Goal: Transaction & Acquisition: Download file/media

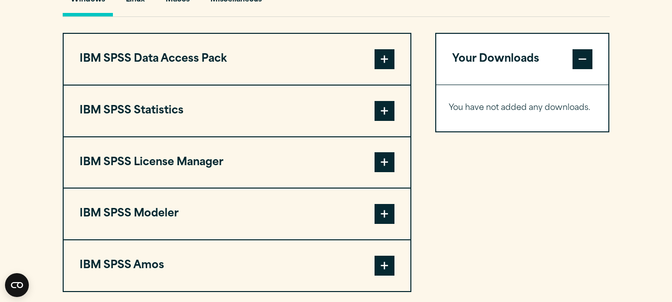
scroll to position [776, 0]
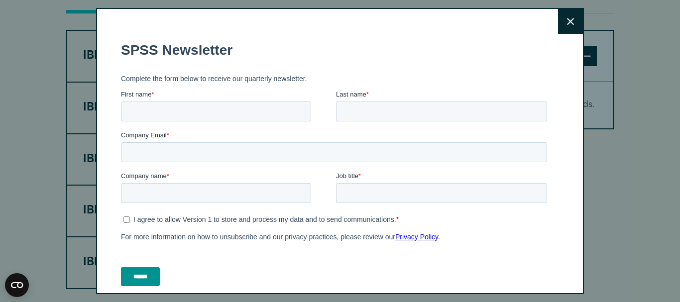
click at [558, 24] on button "Close" at bounding box center [570, 21] width 25 height 25
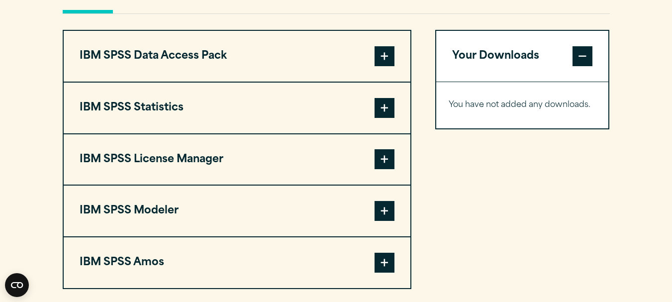
click at [385, 105] on span at bounding box center [385, 108] width 20 height 20
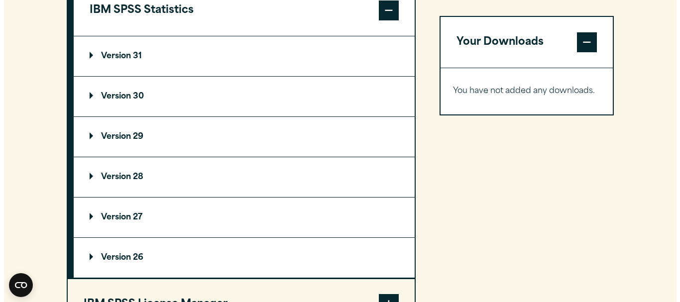
scroll to position [866, 0]
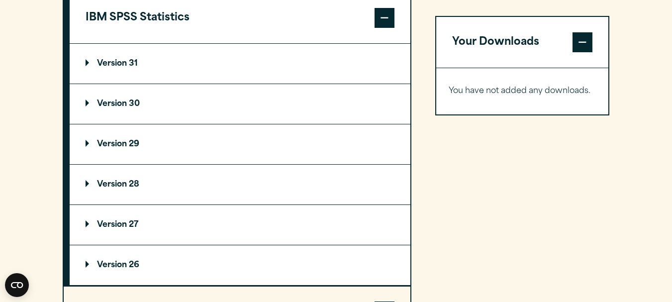
click at [113, 146] on p "Version 29" at bounding box center [113, 144] width 54 height 8
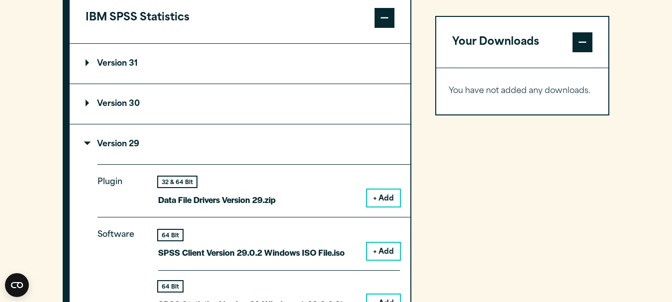
click at [386, 253] on button "+ Add" at bounding box center [383, 251] width 33 height 17
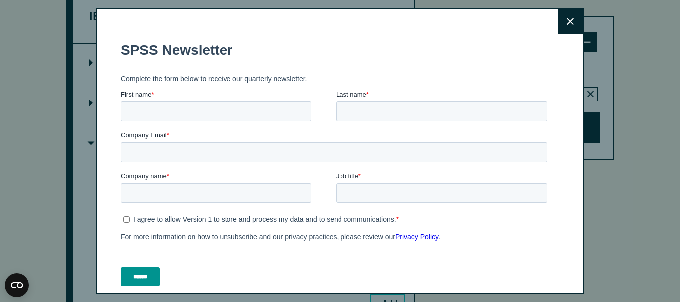
click at [565, 24] on button "Close" at bounding box center [570, 21] width 25 height 25
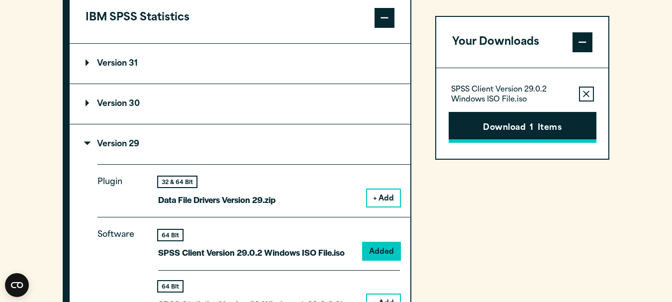
click at [514, 120] on button "Download 1 Items" at bounding box center [523, 127] width 148 height 31
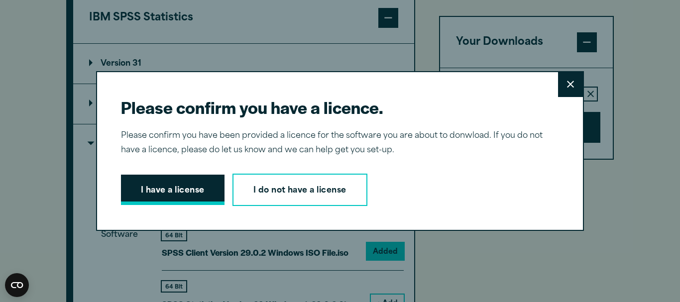
click at [173, 196] on button "I have a license" at bounding box center [173, 190] width 104 height 31
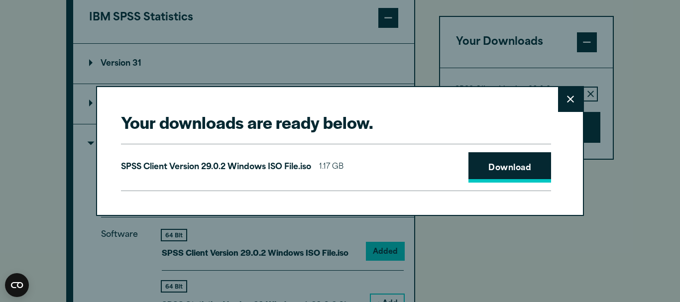
click at [512, 168] on link "Download" at bounding box center [509, 167] width 83 height 31
click at [529, 164] on link "Download" at bounding box center [509, 167] width 83 height 31
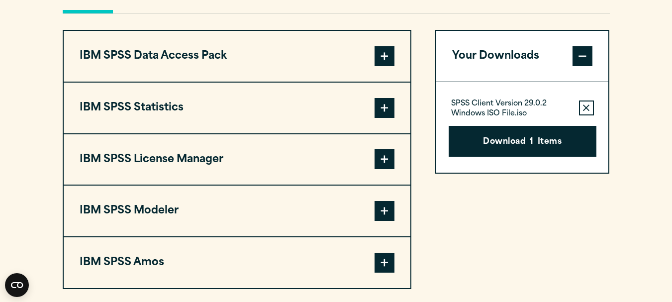
scroll to position [793, 0]
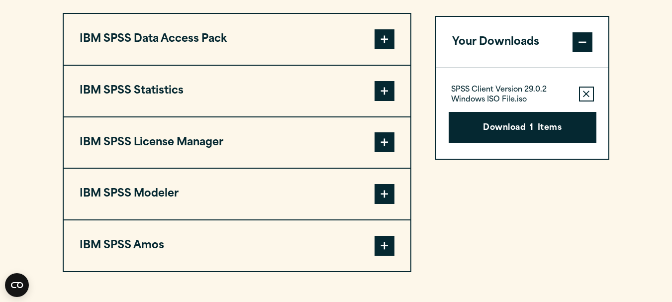
click at [387, 84] on span at bounding box center [385, 91] width 20 height 20
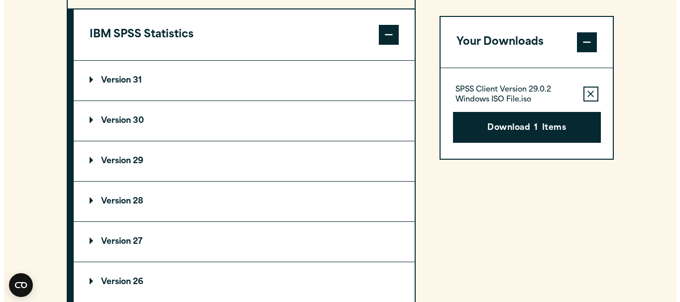
scroll to position [857, 0]
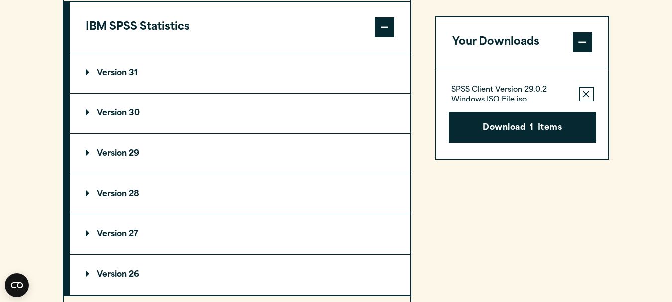
click at [293, 112] on summary "Version 30" at bounding box center [240, 114] width 341 height 40
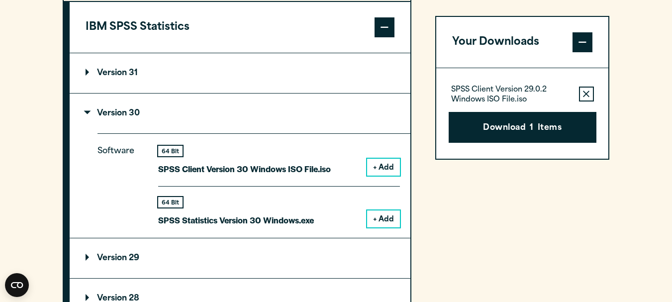
click at [381, 220] on button "+ Add" at bounding box center [383, 219] width 33 height 17
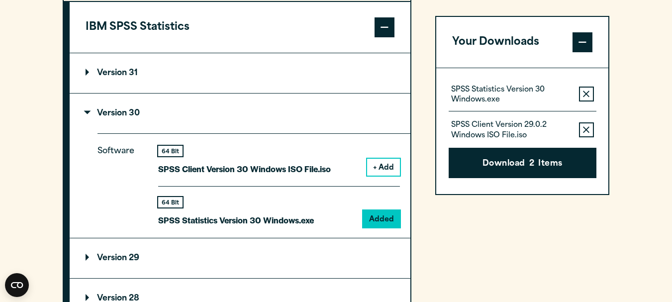
click at [584, 131] on icon "button" at bounding box center [586, 129] width 6 height 7
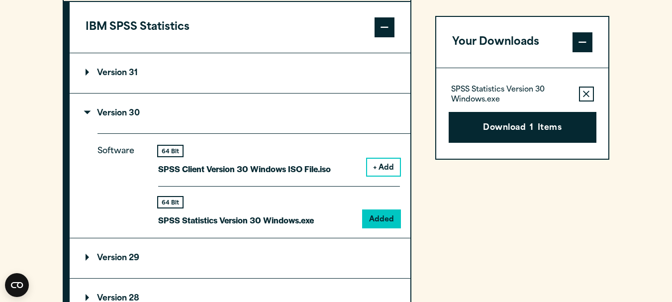
click at [584, 131] on button "Download 1 Items" at bounding box center [523, 127] width 148 height 31
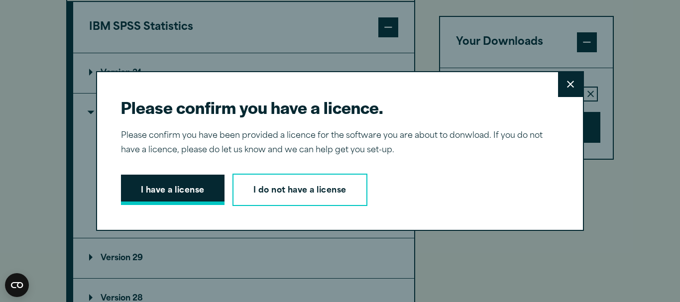
click at [203, 184] on button "I have a license" at bounding box center [173, 190] width 104 height 31
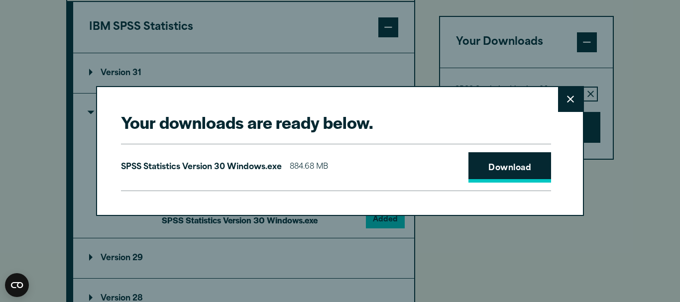
click at [526, 174] on link "Download" at bounding box center [509, 167] width 83 height 31
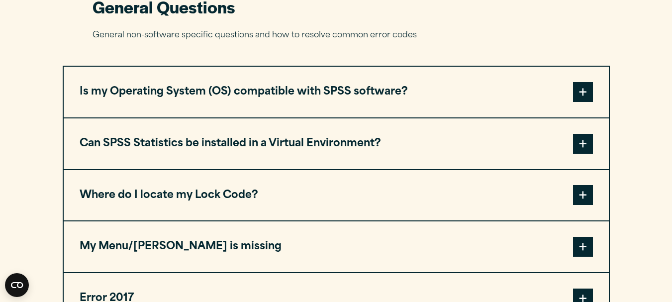
scroll to position [465, 0]
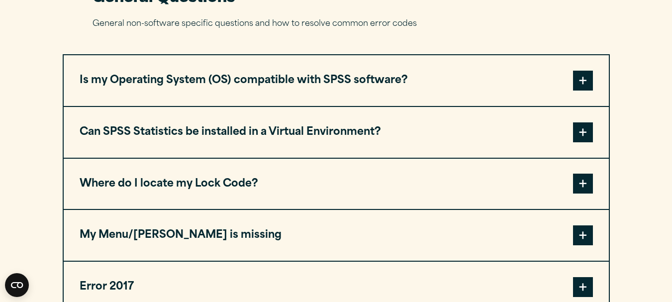
click at [582, 183] on span at bounding box center [583, 184] width 20 height 20
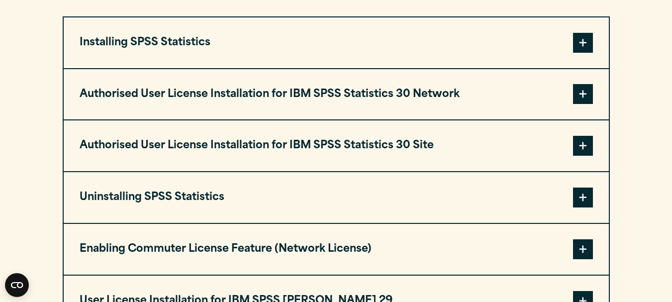
scroll to position [1367, 0]
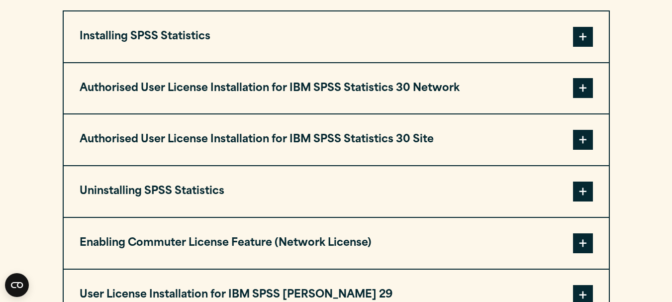
click at [585, 96] on span at bounding box center [583, 88] width 20 height 20
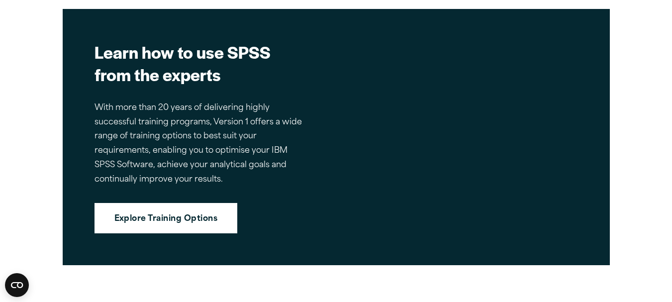
scroll to position [3250, 0]
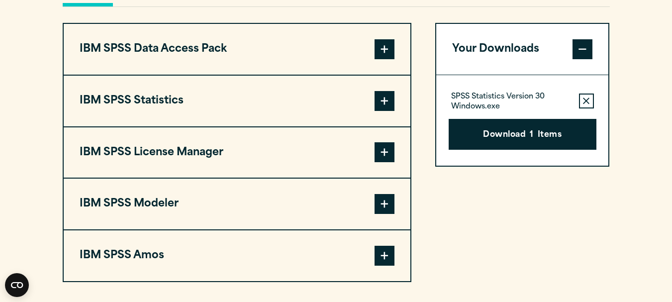
scroll to position [776, 0]
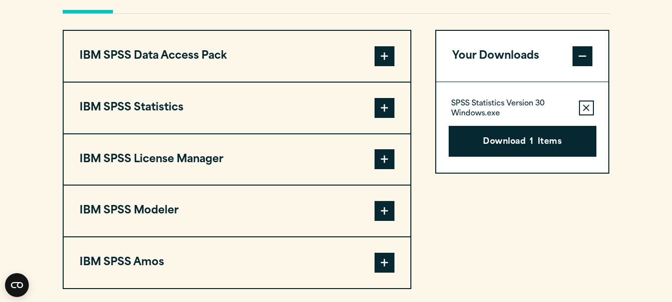
click at [383, 117] on span at bounding box center [385, 108] width 20 height 20
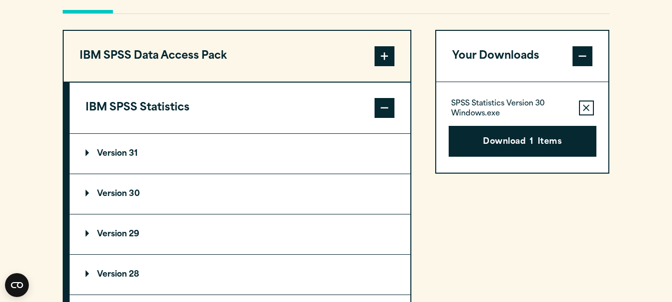
click at [143, 189] on summary "Version 30" at bounding box center [240, 194] width 341 height 40
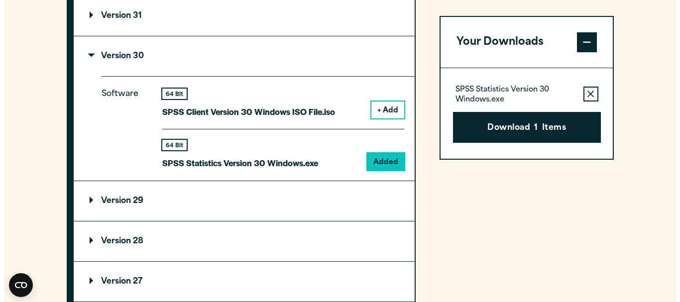
scroll to position [918, 0]
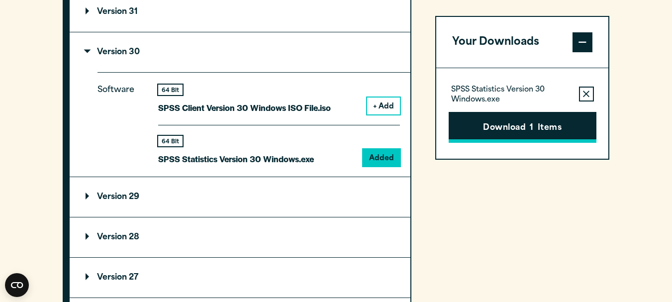
click at [525, 135] on button "Download 1 Items" at bounding box center [523, 127] width 148 height 31
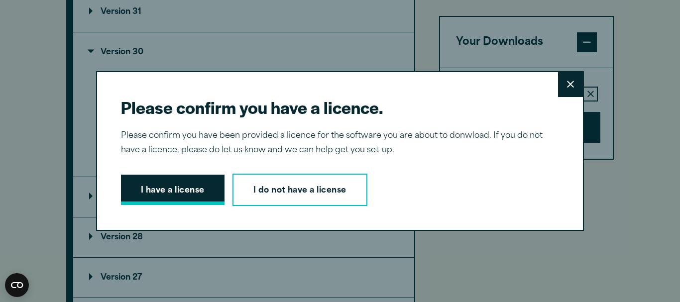
click at [178, 193] on button "I have a license" at bounding box center [173, 190] width 104 height 31
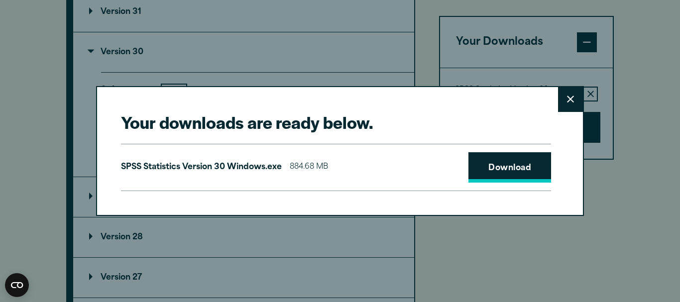
click at [546, 169] on link "Download" at bounding box center [509, 167] width 83 height 31
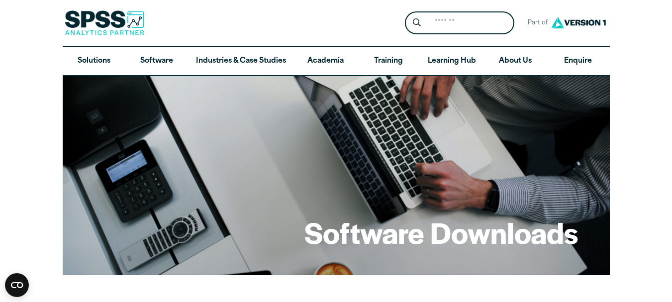
drag, startPoint x: 679, startPoint y: 37, endPoint x: 650, endPoint y: 19, distance: 34.0
